Goal: Information Seeking & Learning: Learn about a topic

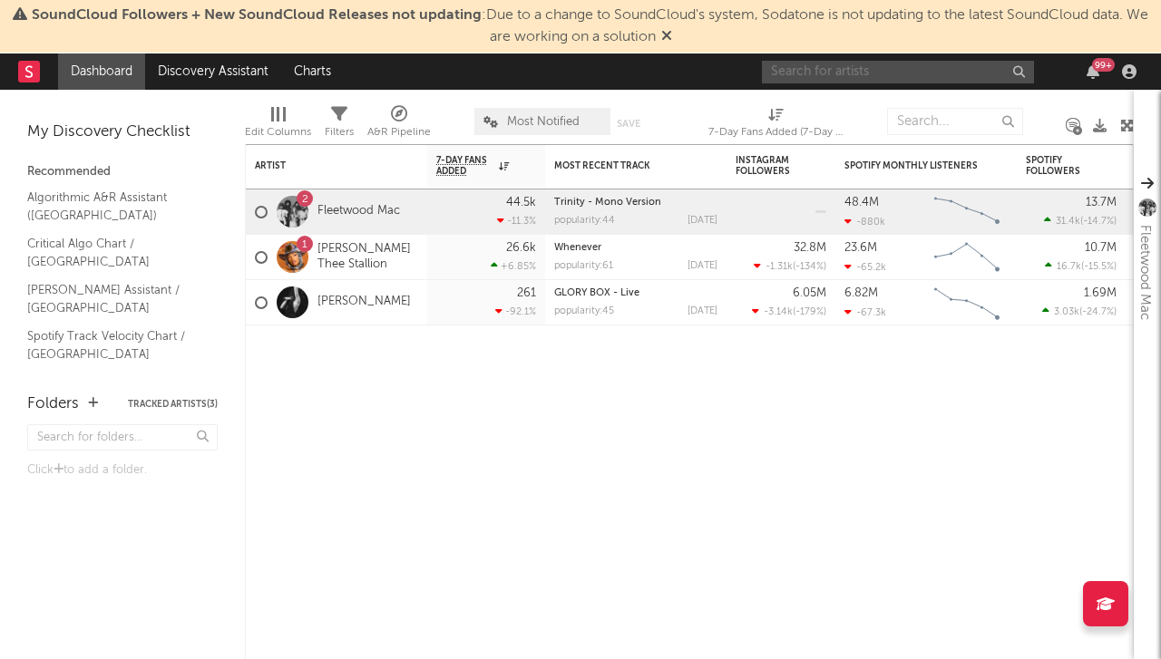
click at [898, 76] on input "text" at bounding box center [898, 72] width 272 height 23
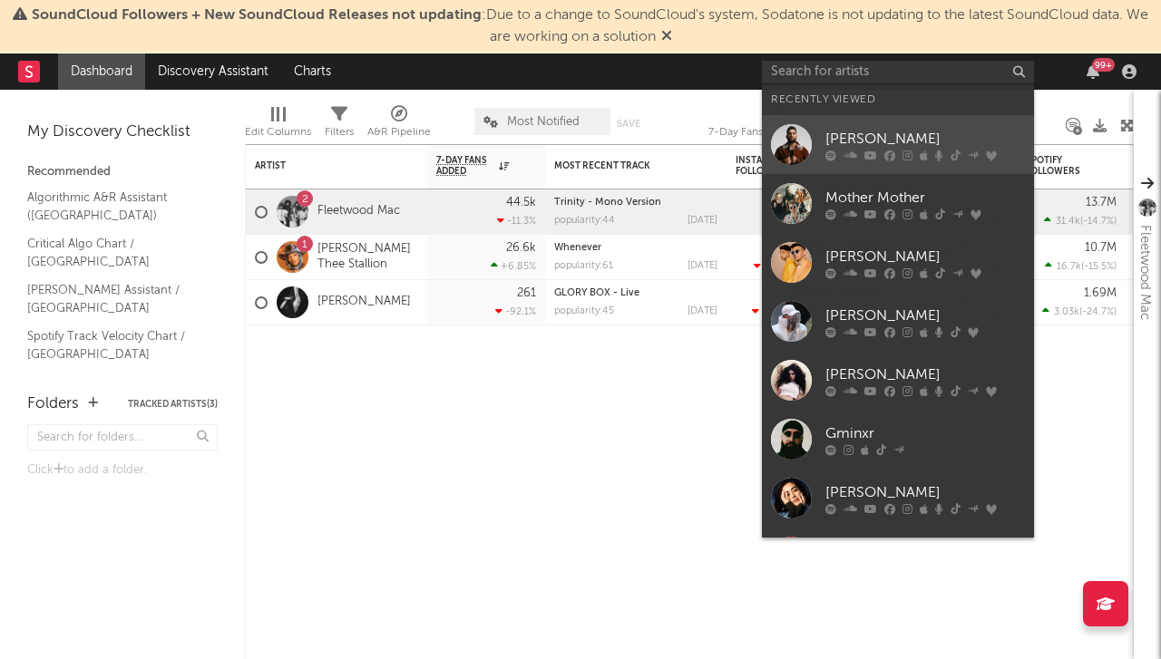
click at [919, 142] on div "[PERSON_NAME]" at bounding box center [924, 139] width 199 height 22
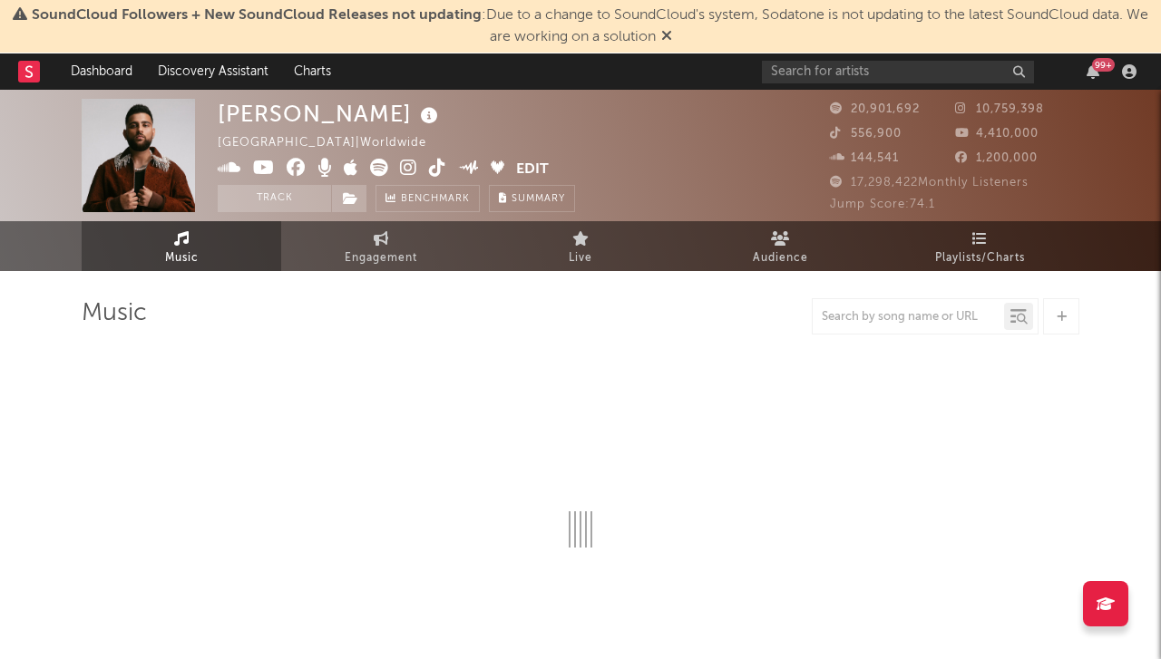
select select "6m"
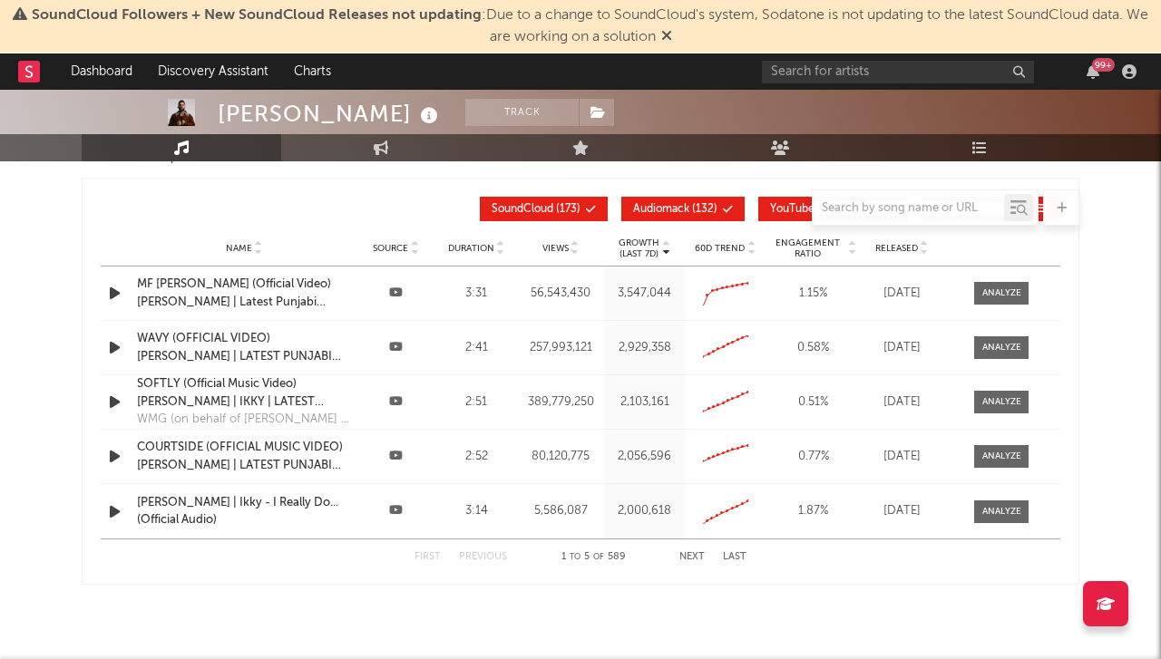
scroll to position [2170, 0]
